Goal: Task Accomplishment & Management: Use online tool/utility

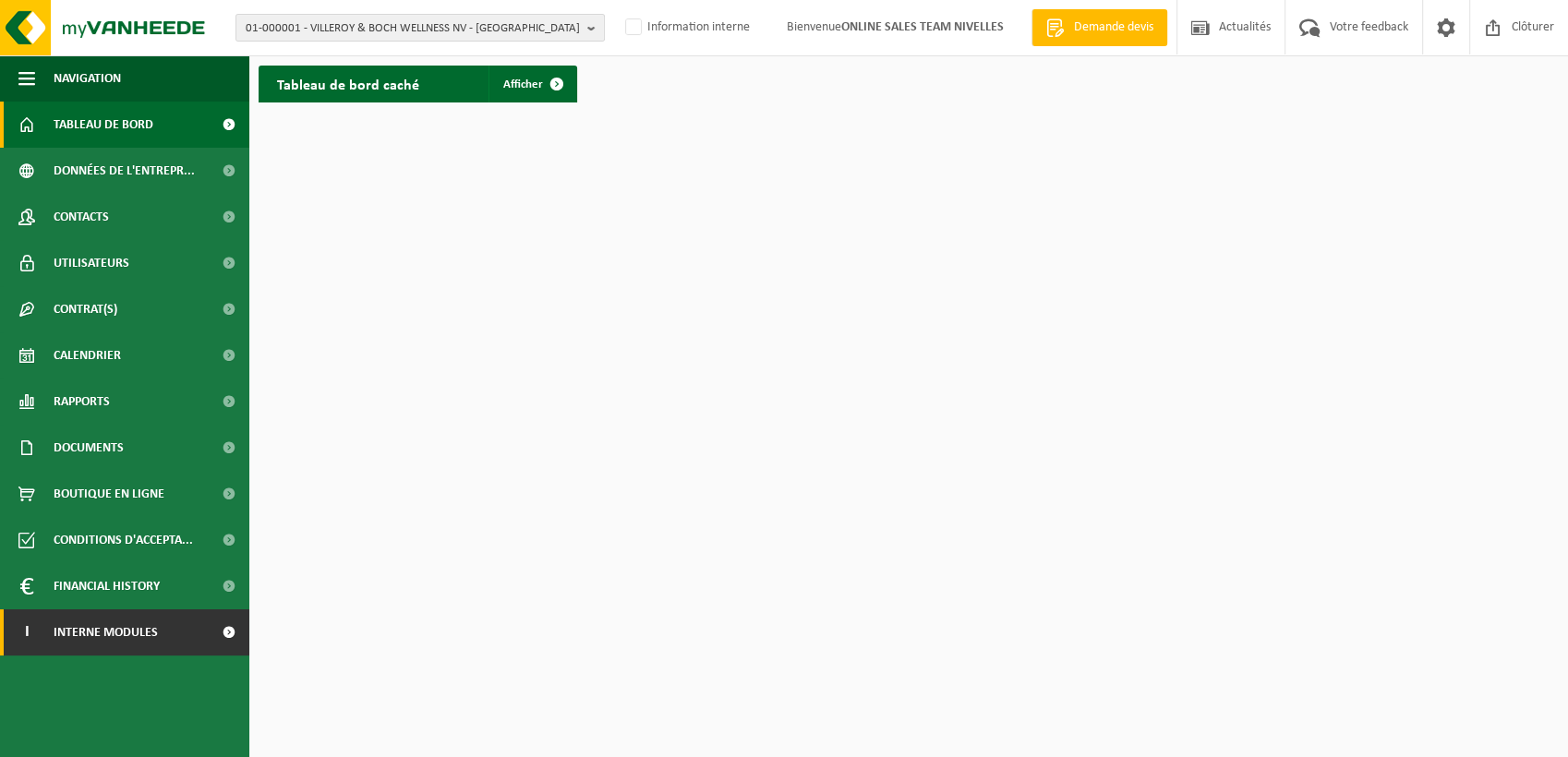
click at [189, 621] on link "I Interne modules" at bounding box center [124, 633] width 249 height 46
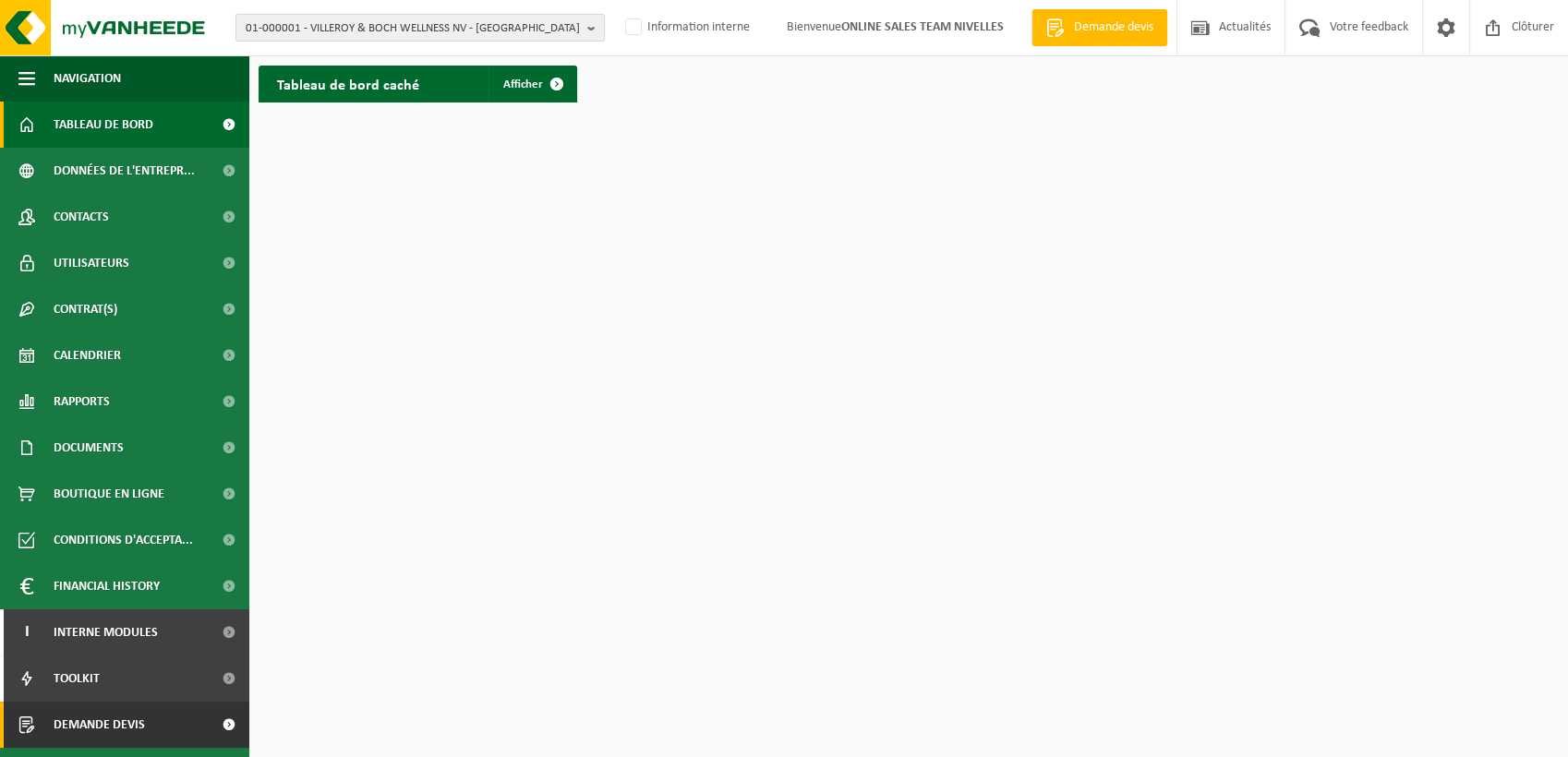
click at [111, 719] on span "Demande devis" at bounding box center [99, 725] width 91 height 46
click at [201, 728] on link "Demande devis" at bounding box center [124, 725] width 249 height 46
click at [199, 713] on link "Demande devis" at bounding box center [124, 725] width 249 height 46
click at [1503, 55] on span at bounding box center [1493, 27] width 28 height 55
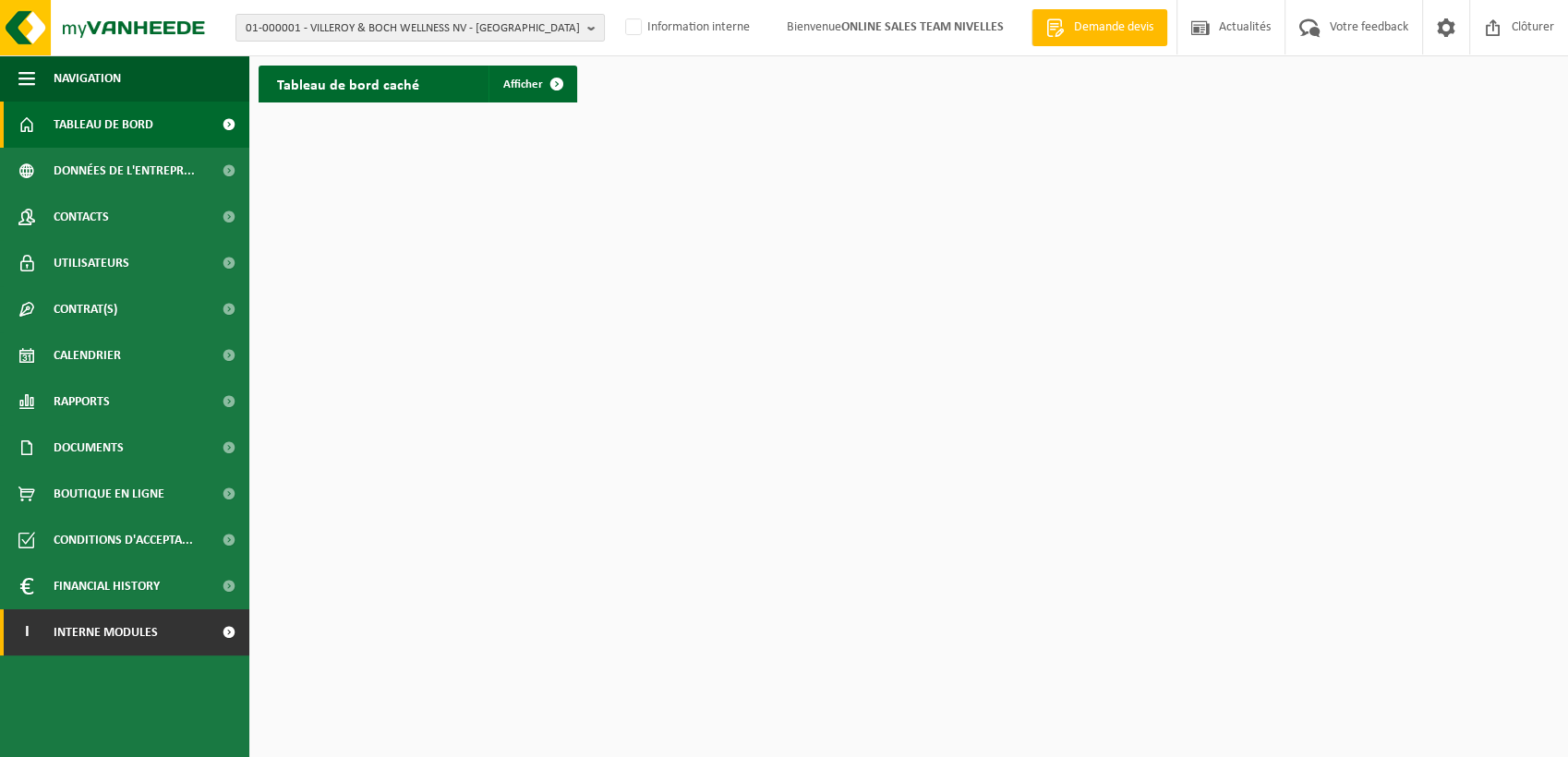
click at [185, 630] on link "I Interne modules" at bounding box center [124, 633] width 249 height 46
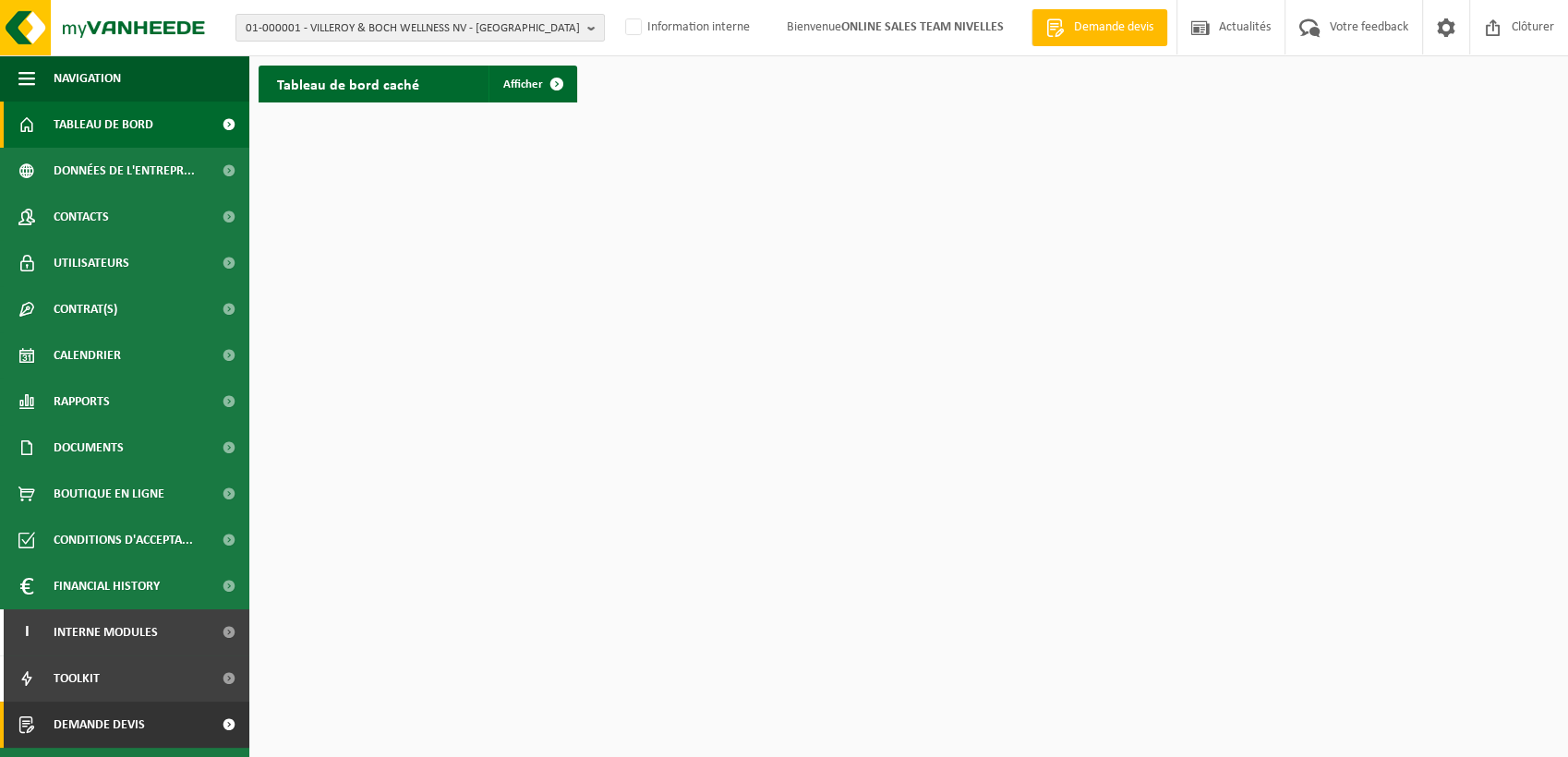
click at [196, 709] on link "Demande devis" at bounding box center [124, 725] width 249 height 46
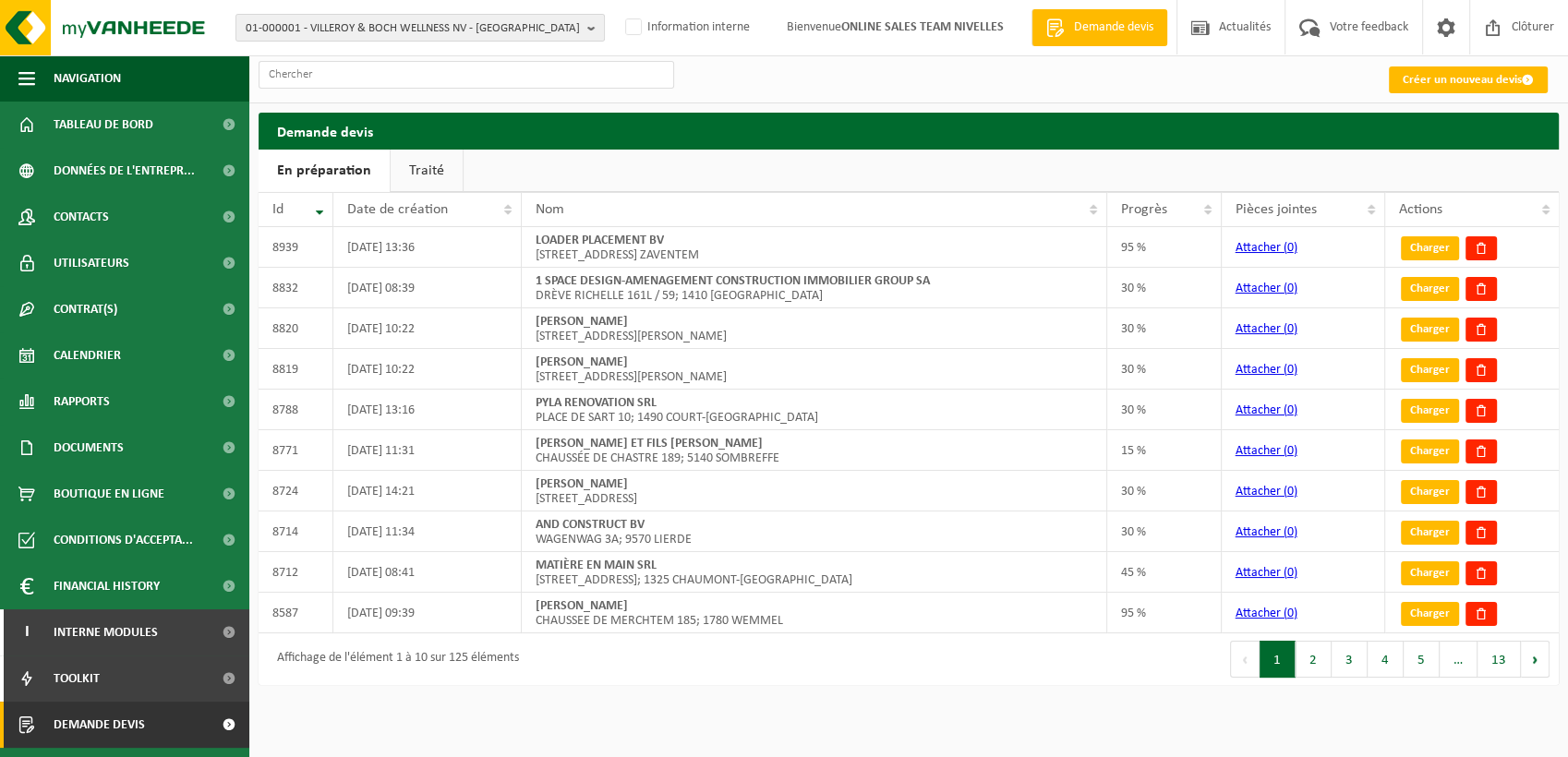
click at [1409, 140] on h2 "Demande devis" at bounding box center [909, 130] width 1300 height 36
click at [1503, 55] on span at bounding box center [1493, 27] width 28 height 55
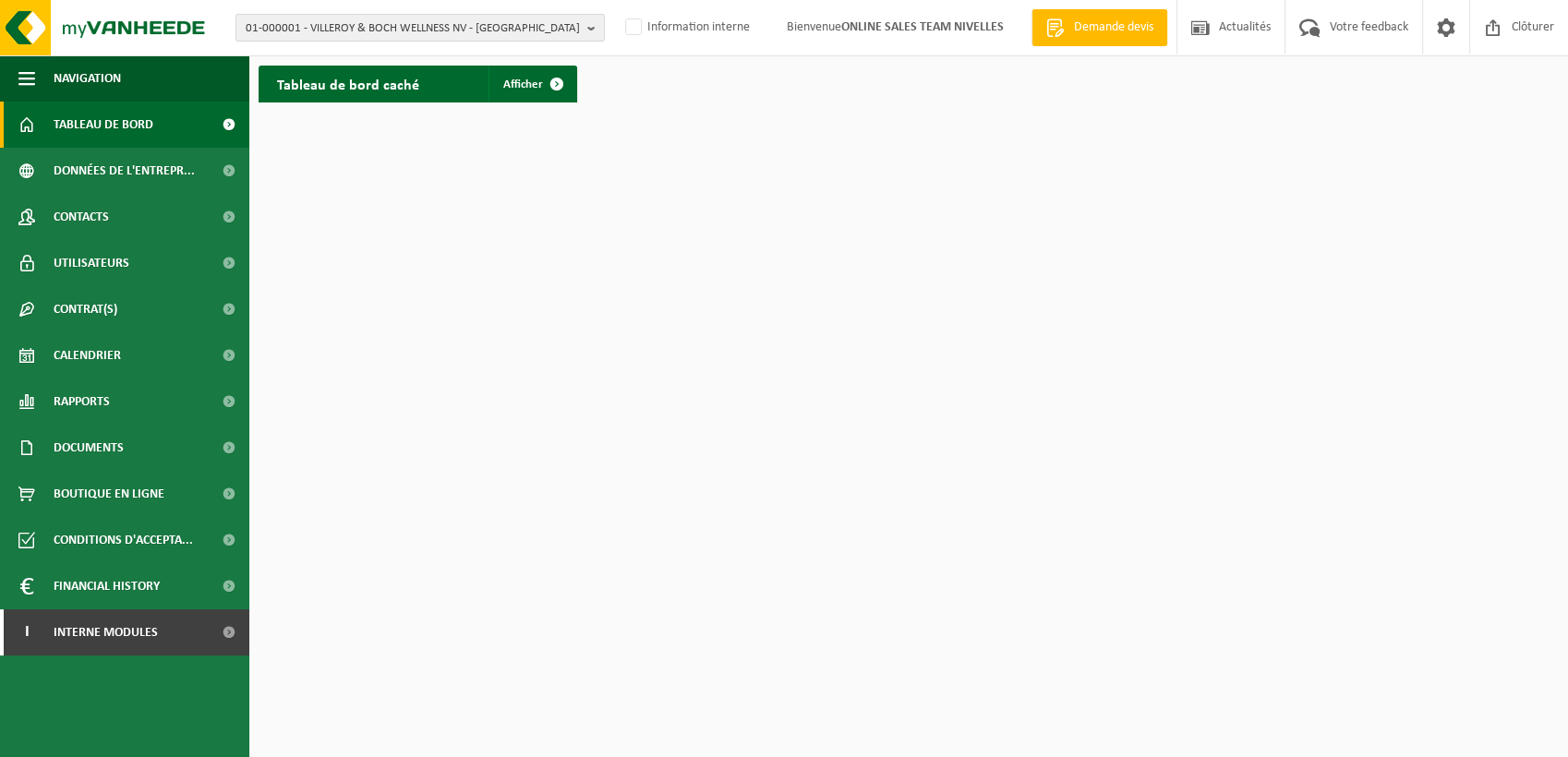
drag, startPoint x: 163, startPoint y: 629, endPoint x: 133, endPoint y: 665, distance: 46.9
click at [163, 628] on link "I Interne modules" at bounding box center [124, 633] width 249 height 46
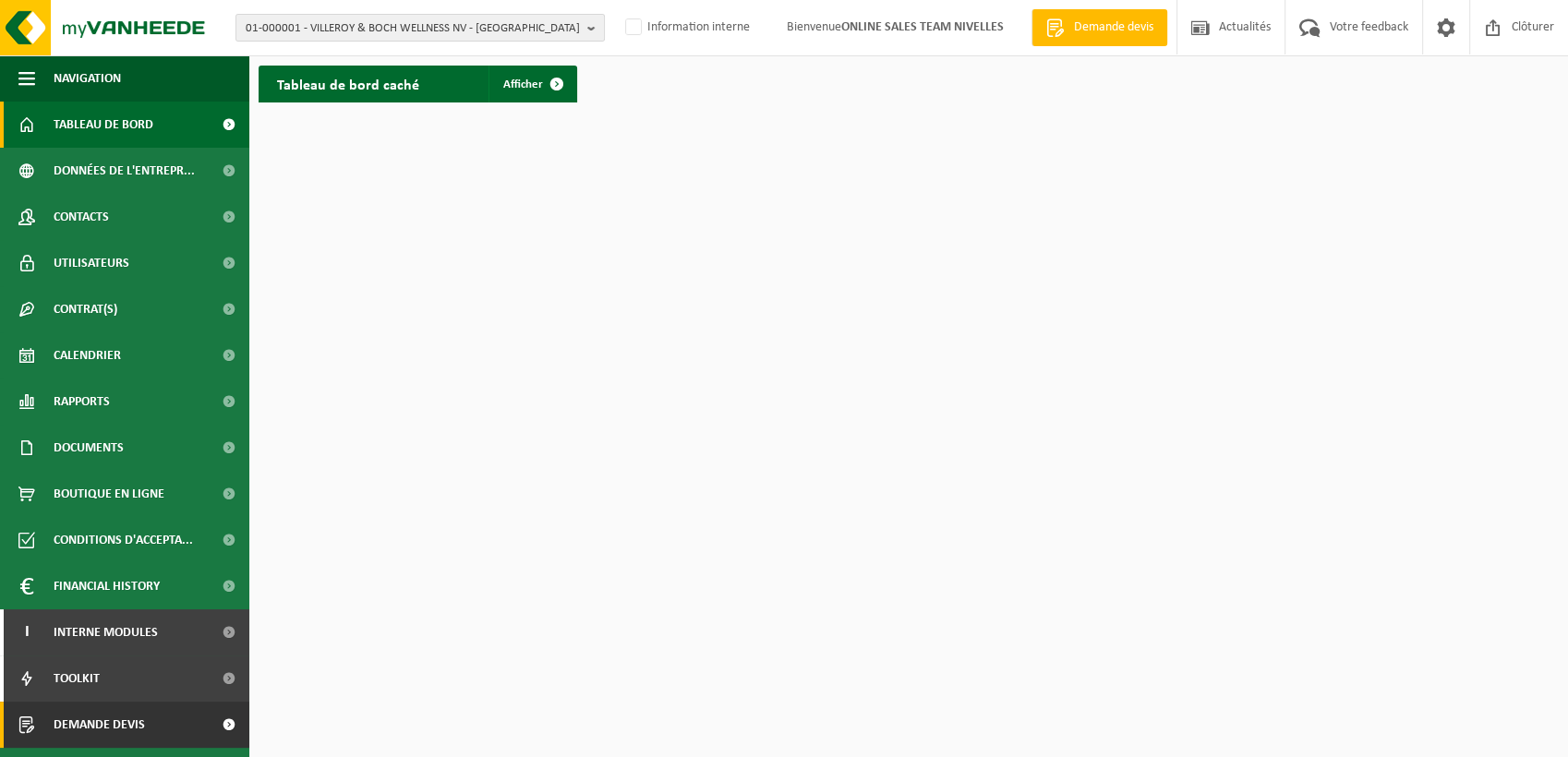
click at [113, 714] on span "Demande devis" at bounding box center [99, 725] width 91 height 46
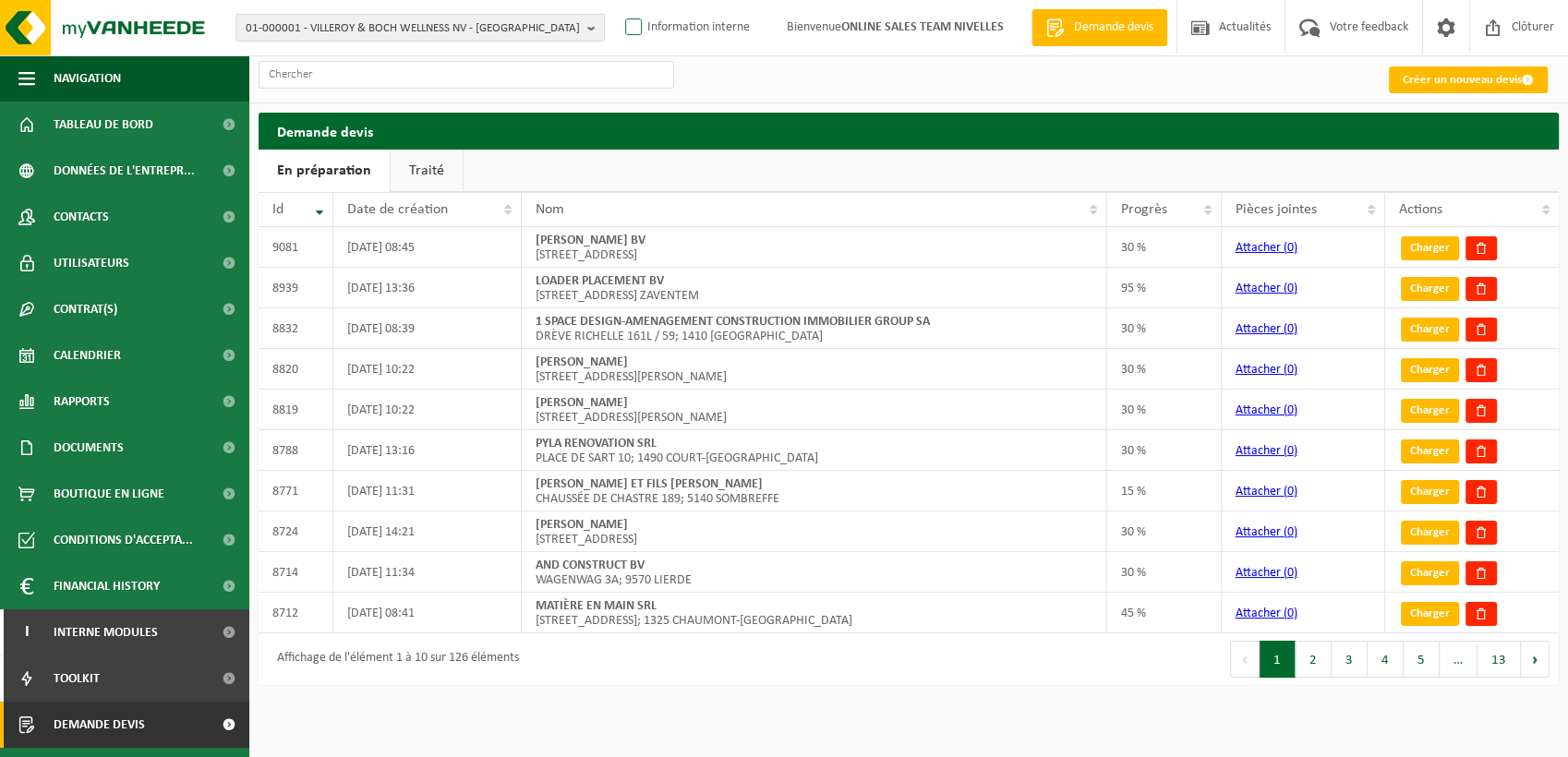
click at [687, 41] on label "Information interne" at bounding box center [685, 27] width 128 height 28
click at [619, 0] on input "Information interne" at bounding box center [618, -1] width 1 height 1
checkbox input "true"
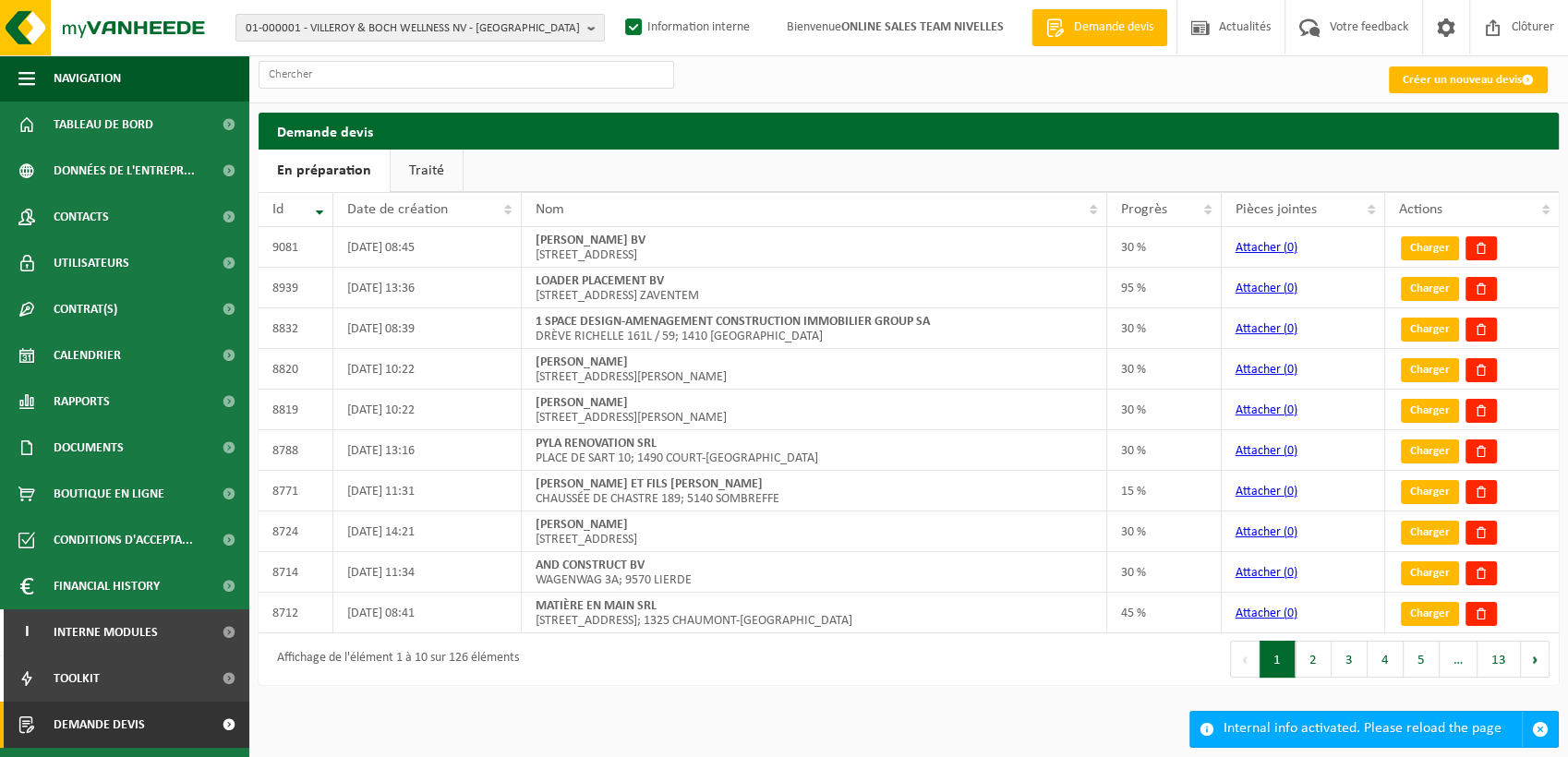
click at [1488, 131] on h2 "Demande devis" at bounding box center [909, 130] width 1300 height 36
click at [1521, 55] on span "Clôturer" at bounding box center [1533, 27] width 52 height 55
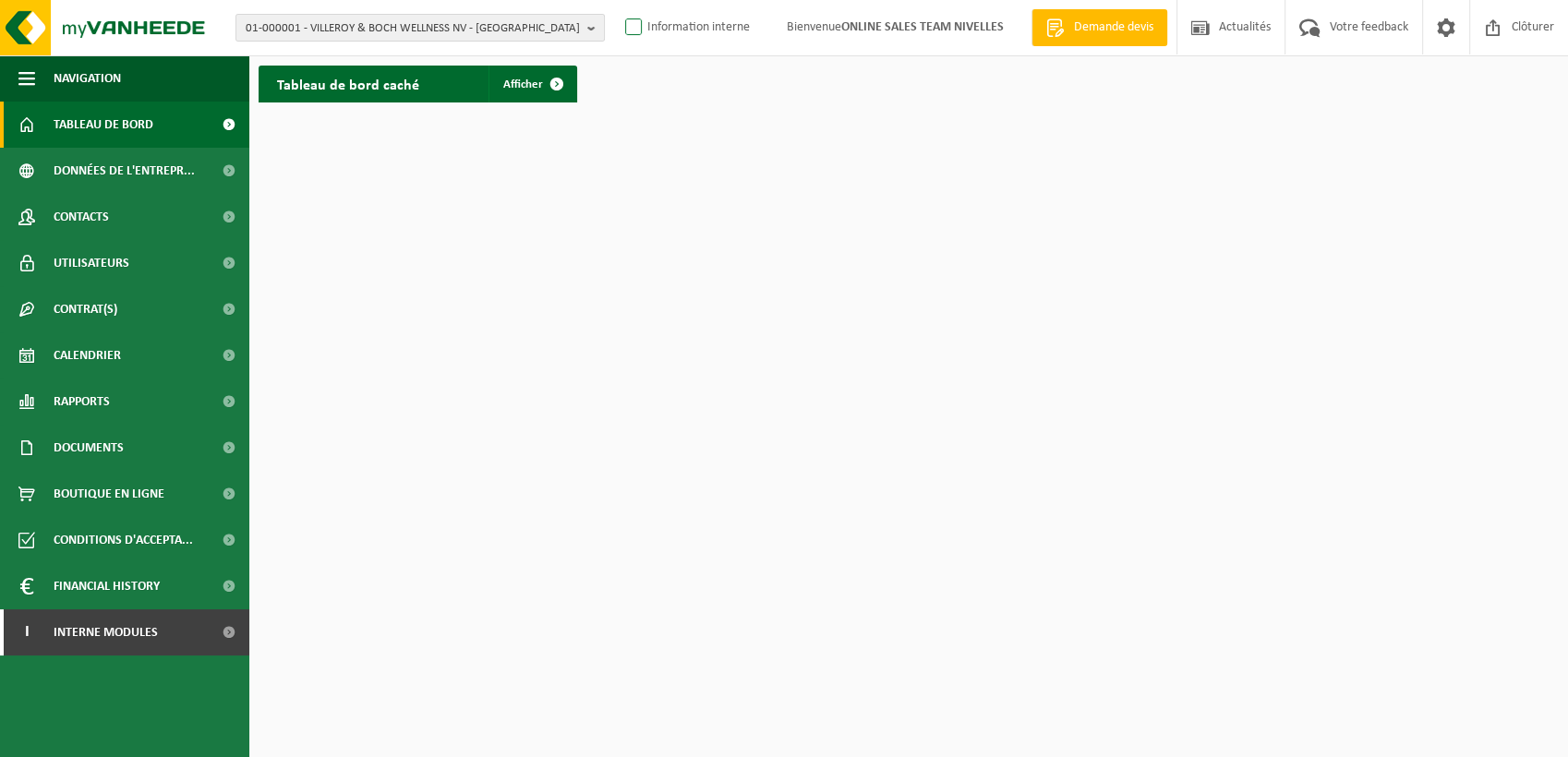
click at [661, 41] on label "Information interne" at bounding box center [685, 27] width 128 height 28
click at [619, 0] on input "Information interne" at bounding box center [618, -1] width 1 height 1
checkbox input "true"
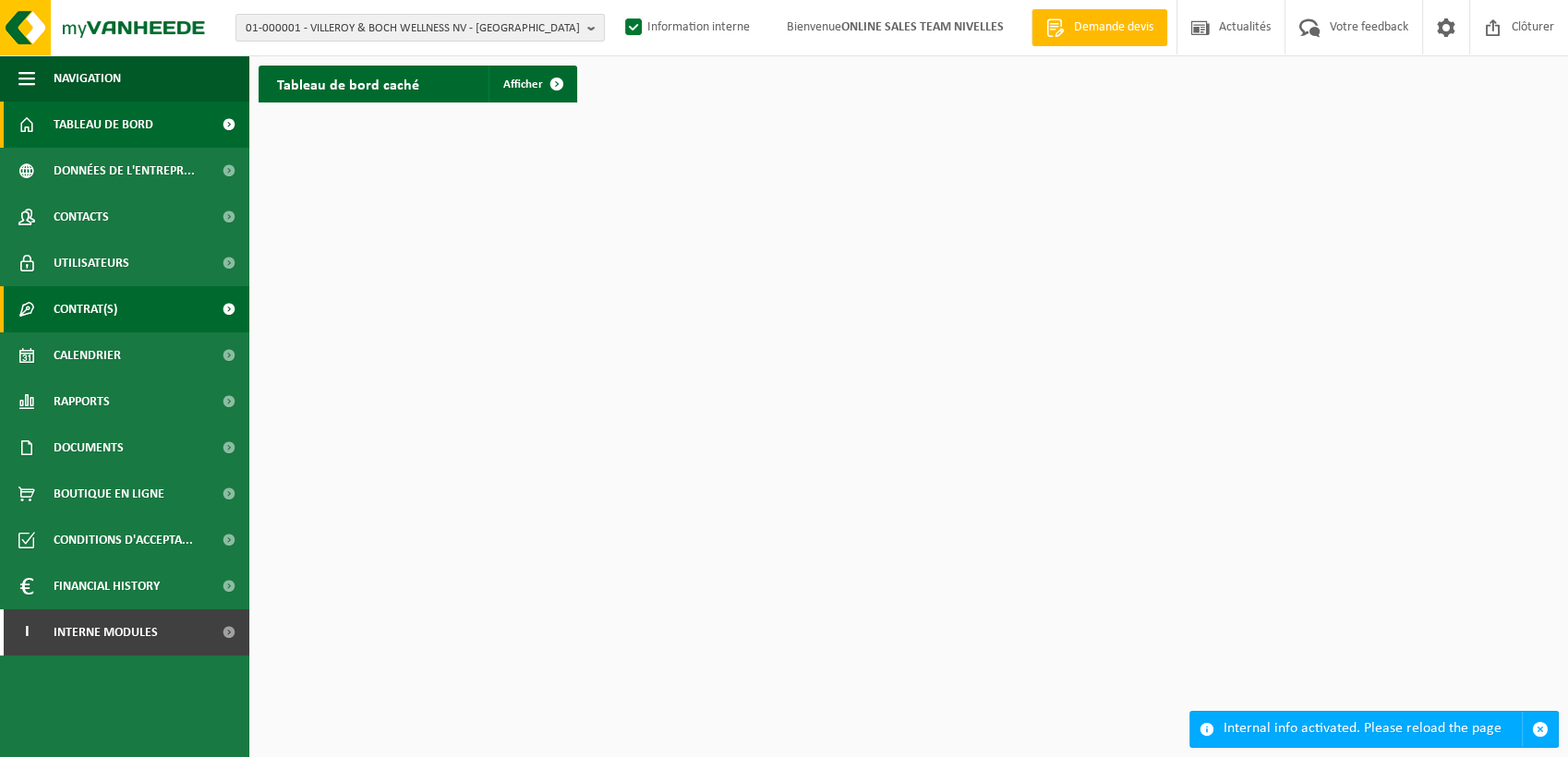
click at [99, 320] on span "Contrat(s)" at bounding box center [86, 309] width 64 height 46
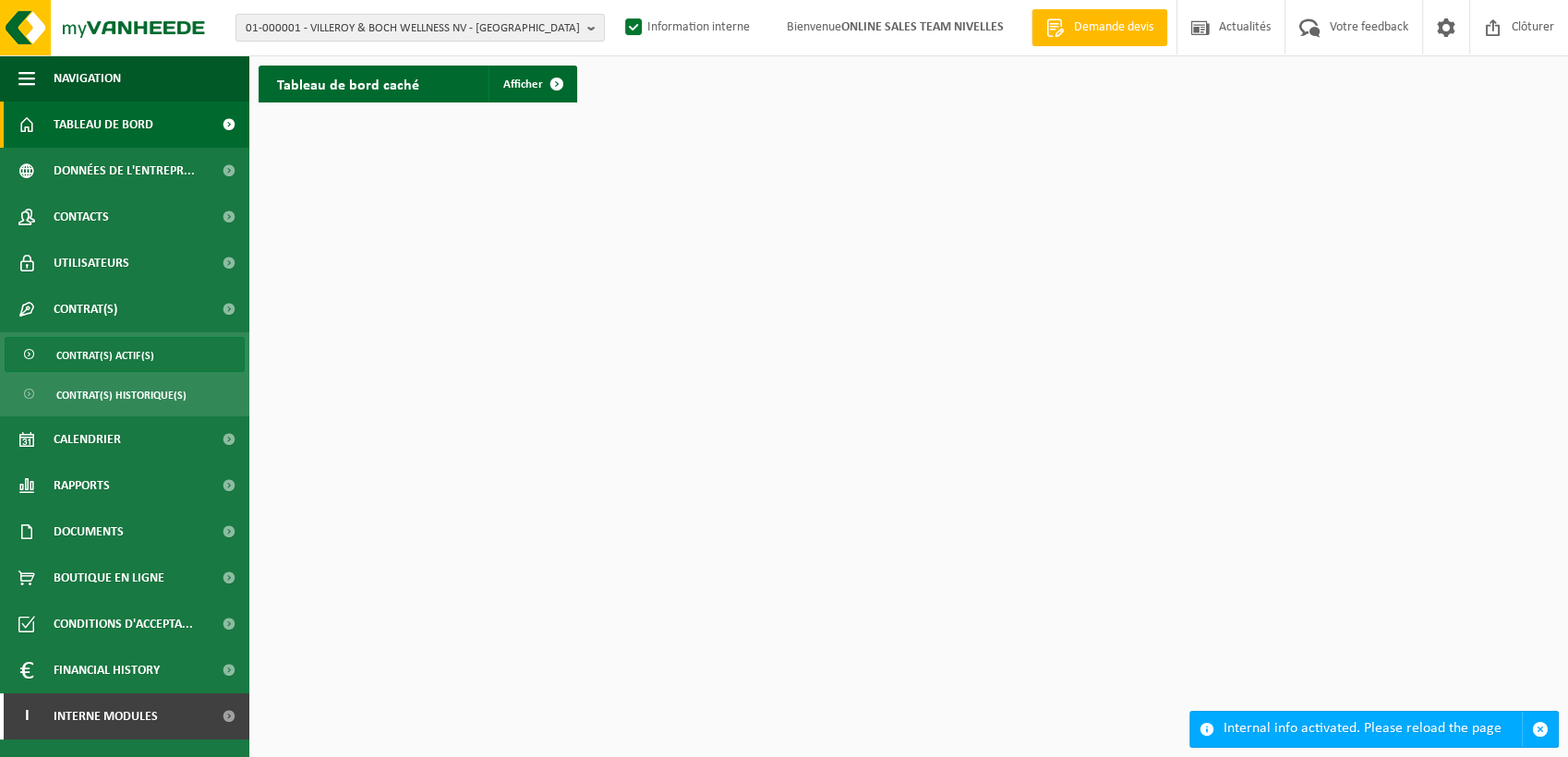
click at [89, 364] on span "Contrat(s) actif(s)" at bounding box center [105, 355] width 98 height 35
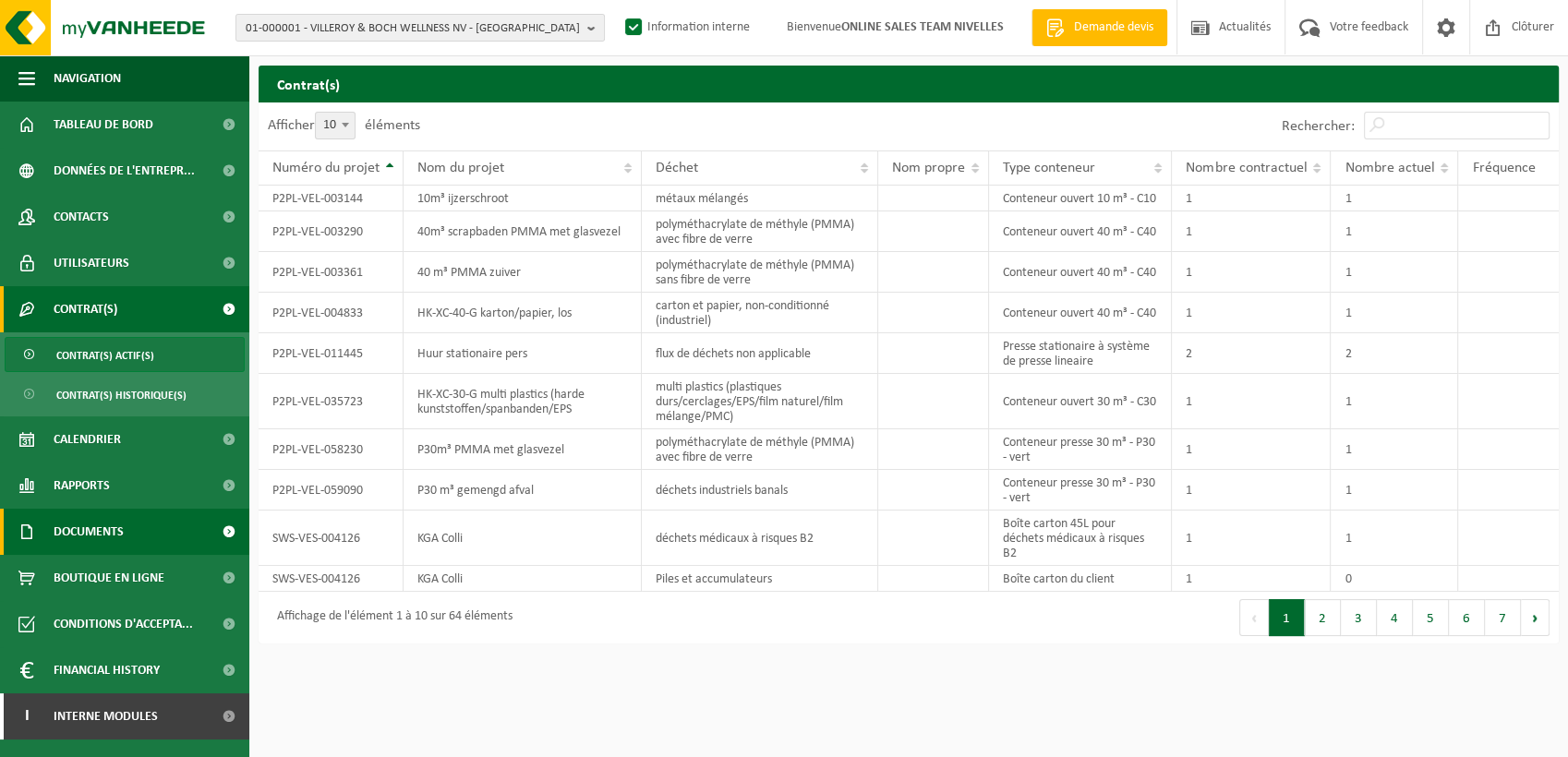
click at [94, 544] on span "Documents" at bounding box center [89, 532] width 70 height 46
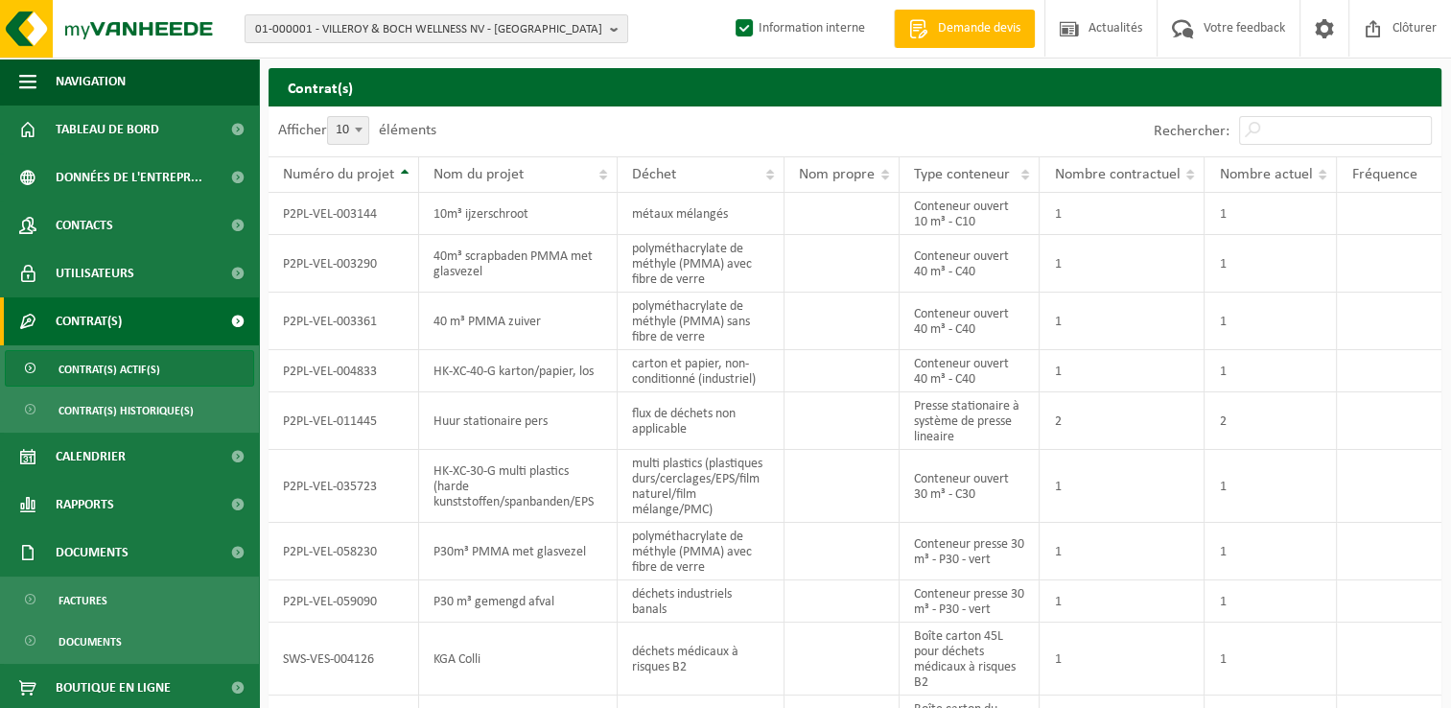
drag, startPoint x: 1508, startPoint y: 2, endPoint x: 851, endPoint y: 109, distance: 666.6
click at [851, 109] on div "Afficher 10 25 50 100 10 éléments" at bounding box center [562, 131] width 587 height 50
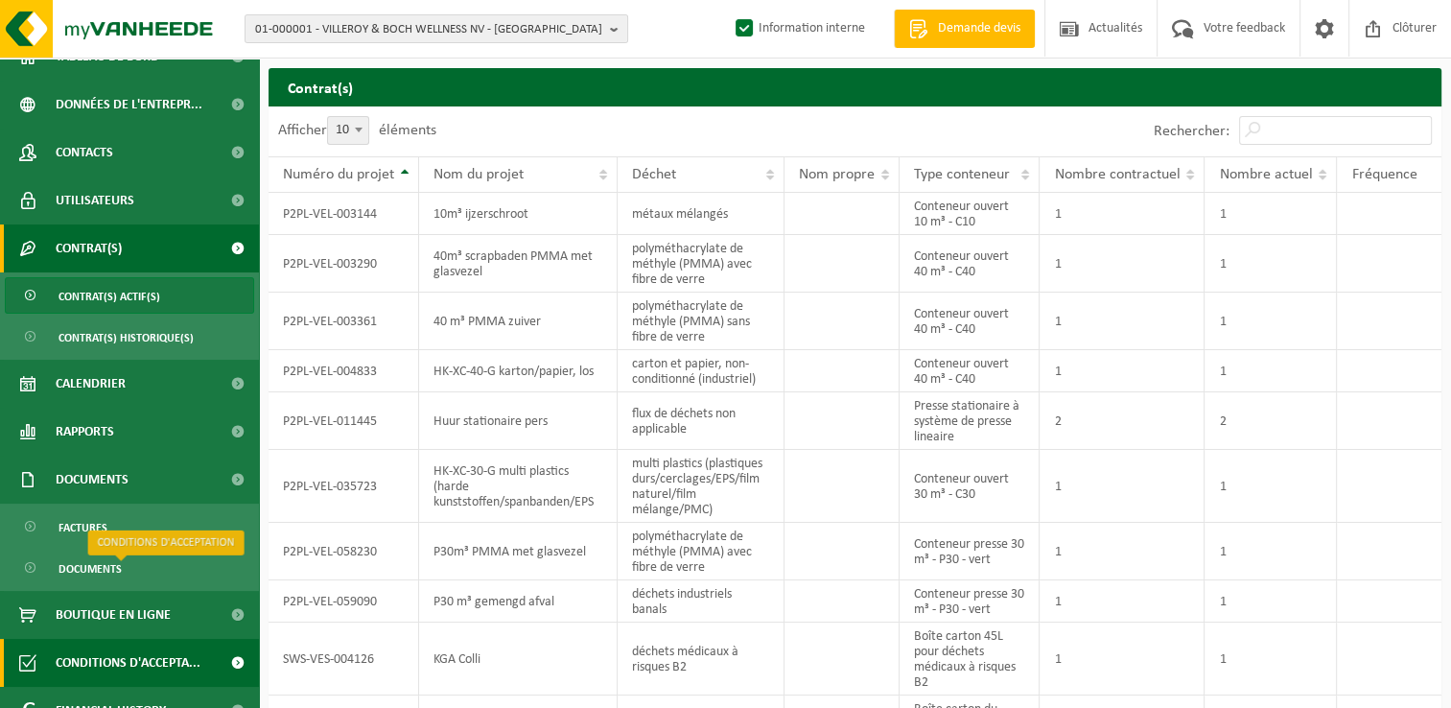
scroll to position [147, 0]
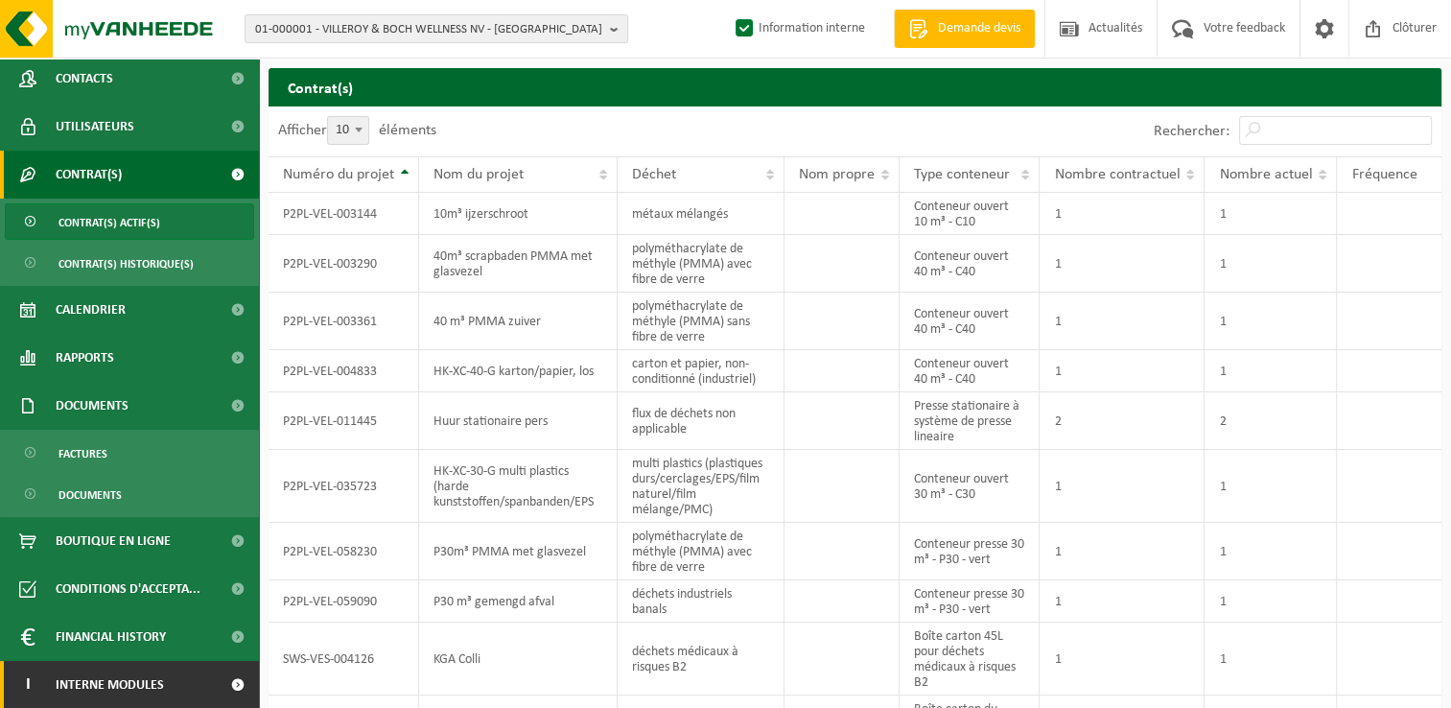
click at [165, 682] on link "I Interne modules" at bounding box center [129, 685] width 259 height 48
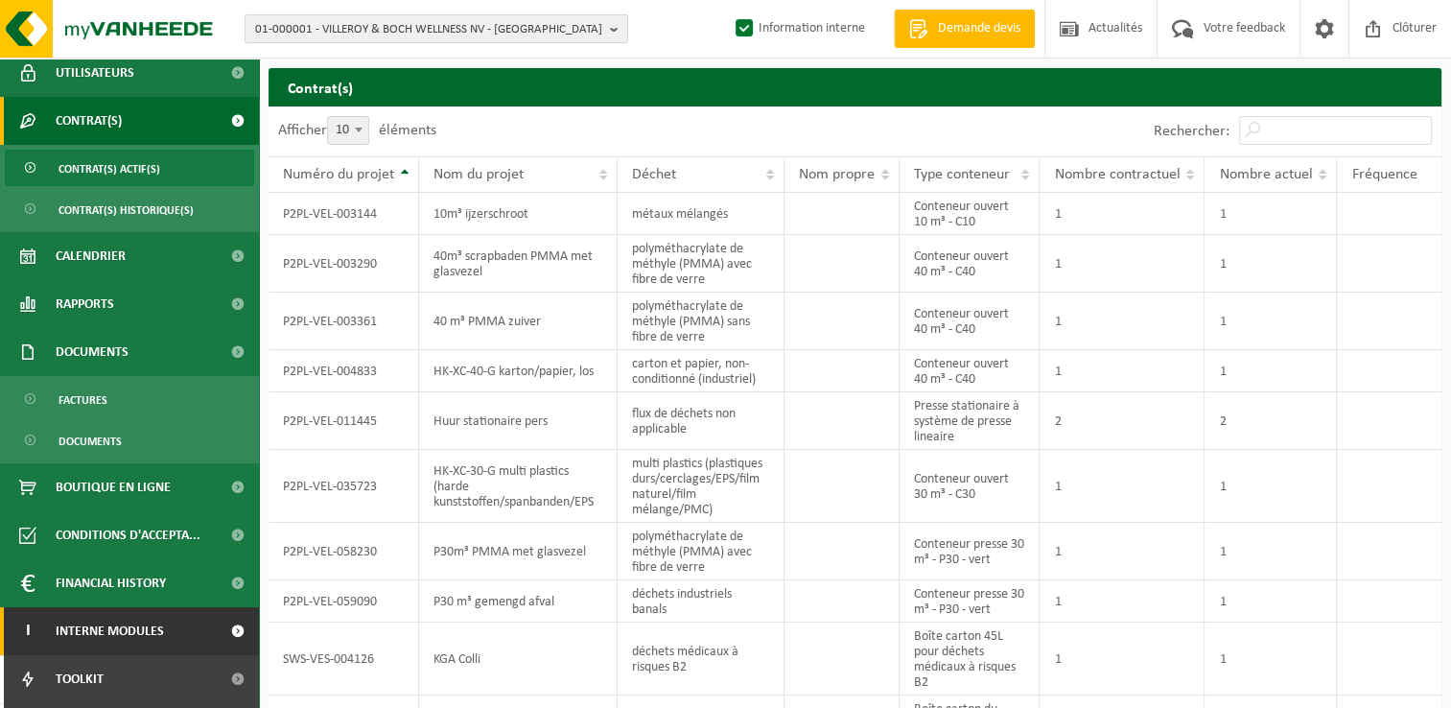
scroll to position [243, 0]
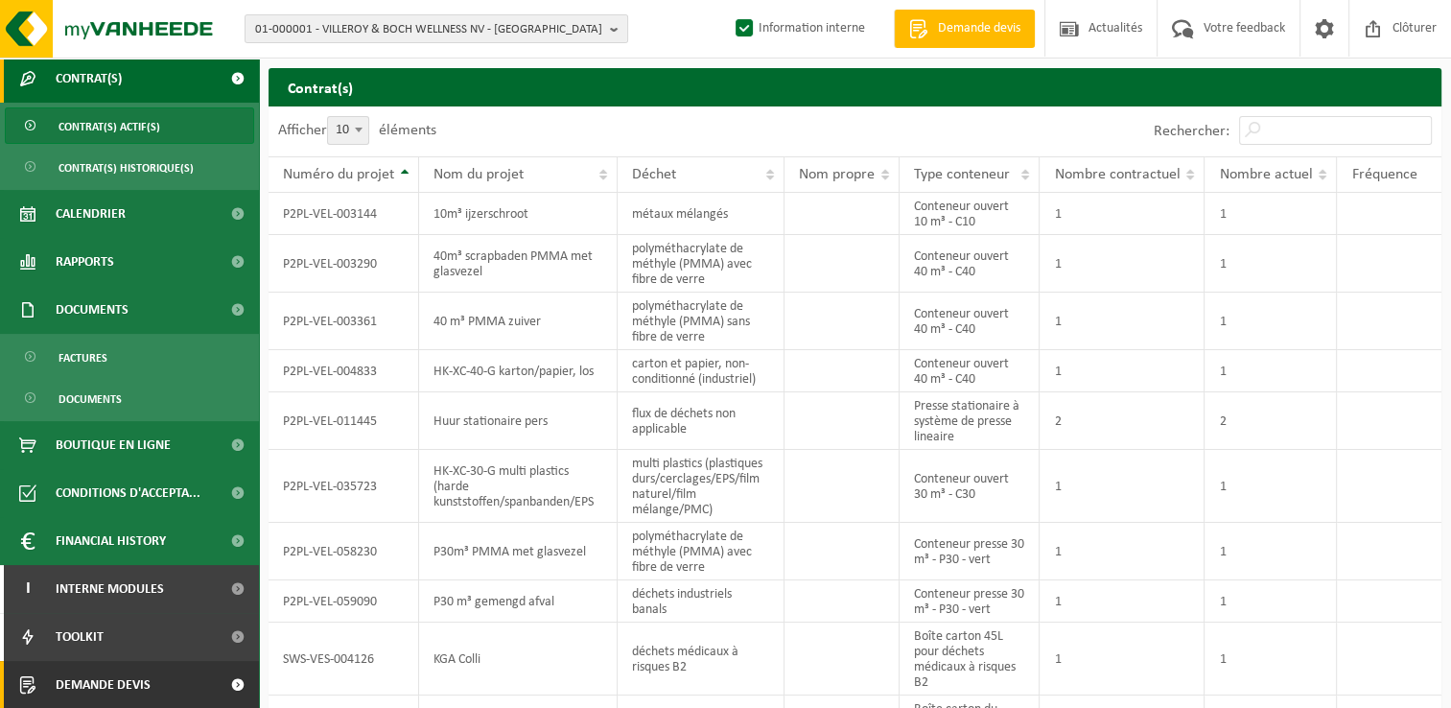
click at [184, 688] on link "Demande devis" at bounding box center [129, 685] width 259 height 48
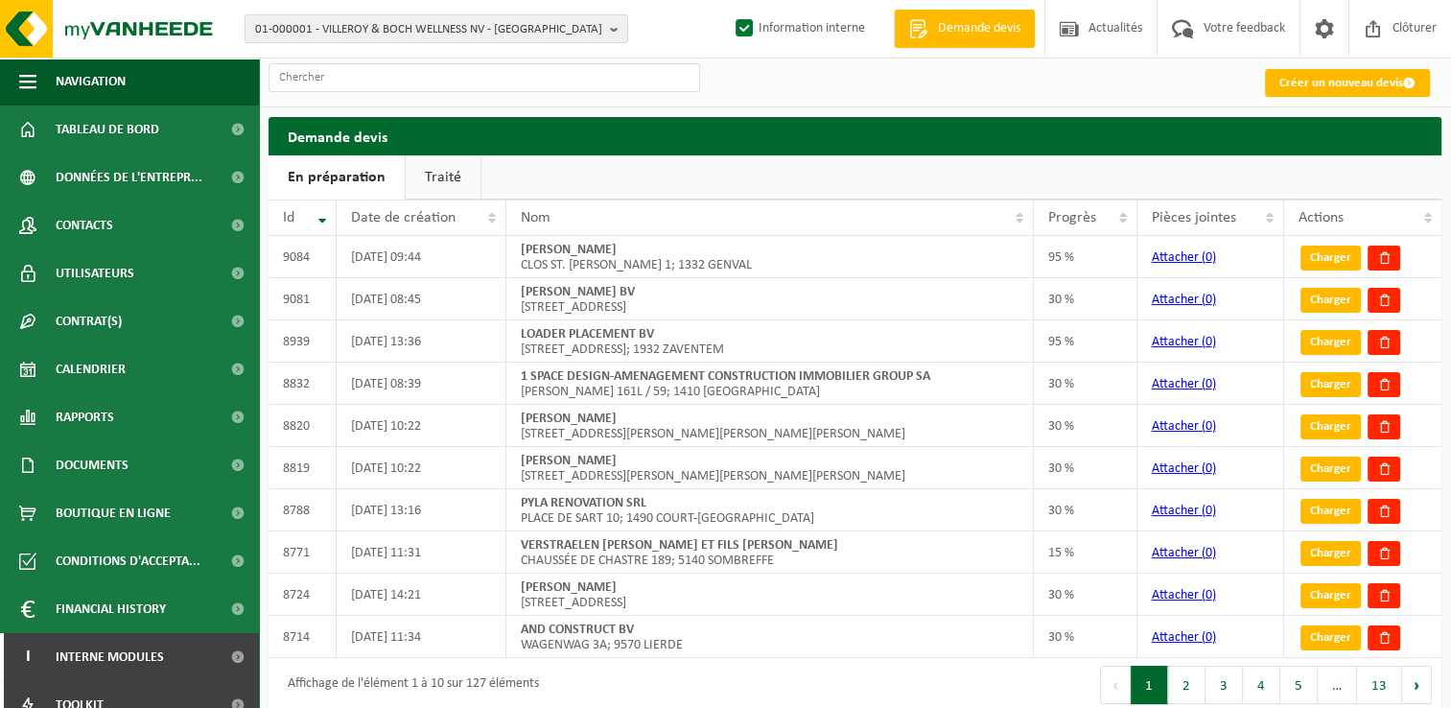
click at [1349, 163] on ul "En préparation Traité" at bounding box center [855, 177] width 1173 height 44
